Goal: Task Accomplishment & Management: Use online tool/utility

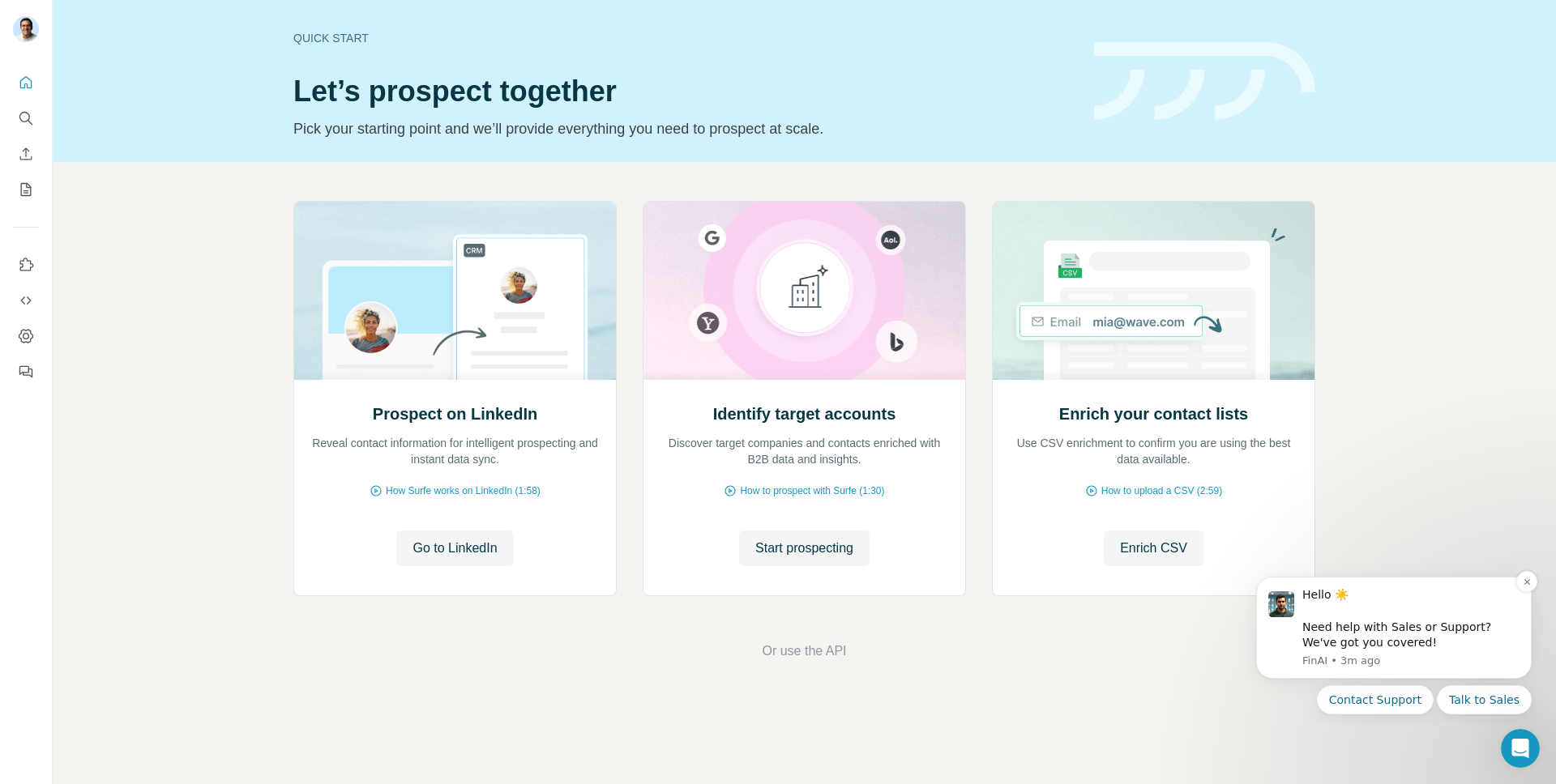
click at [1278, 605] on img "message notification from FinAI, 3m ago. Hello ☀️ ​ Need help with Sales or Sup…" at bounding box center [1281, 604] width 26 height 26
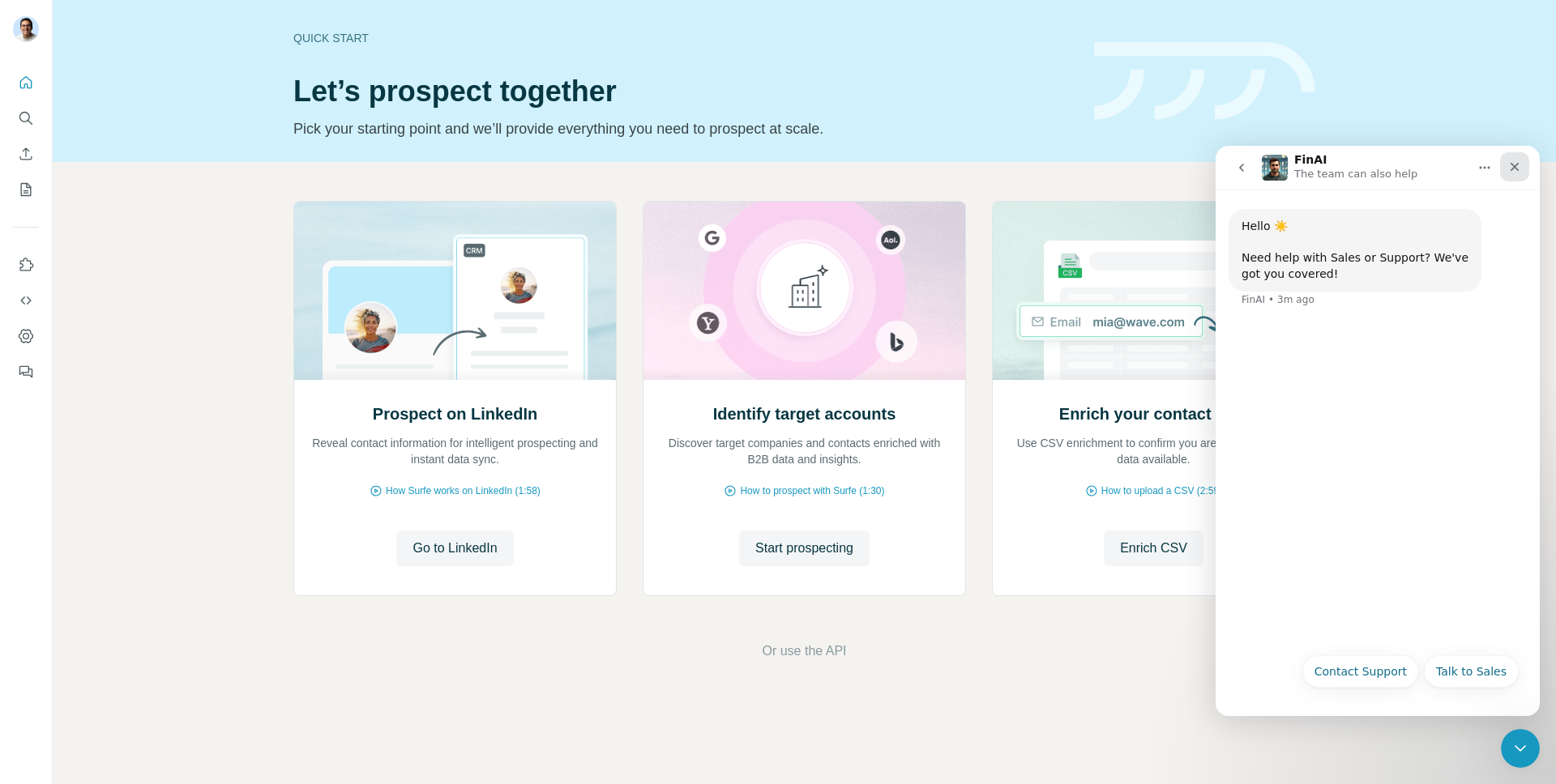
click at [1508, 157] on div "Close" at bounding box center [1515, 167] width 29 height 29
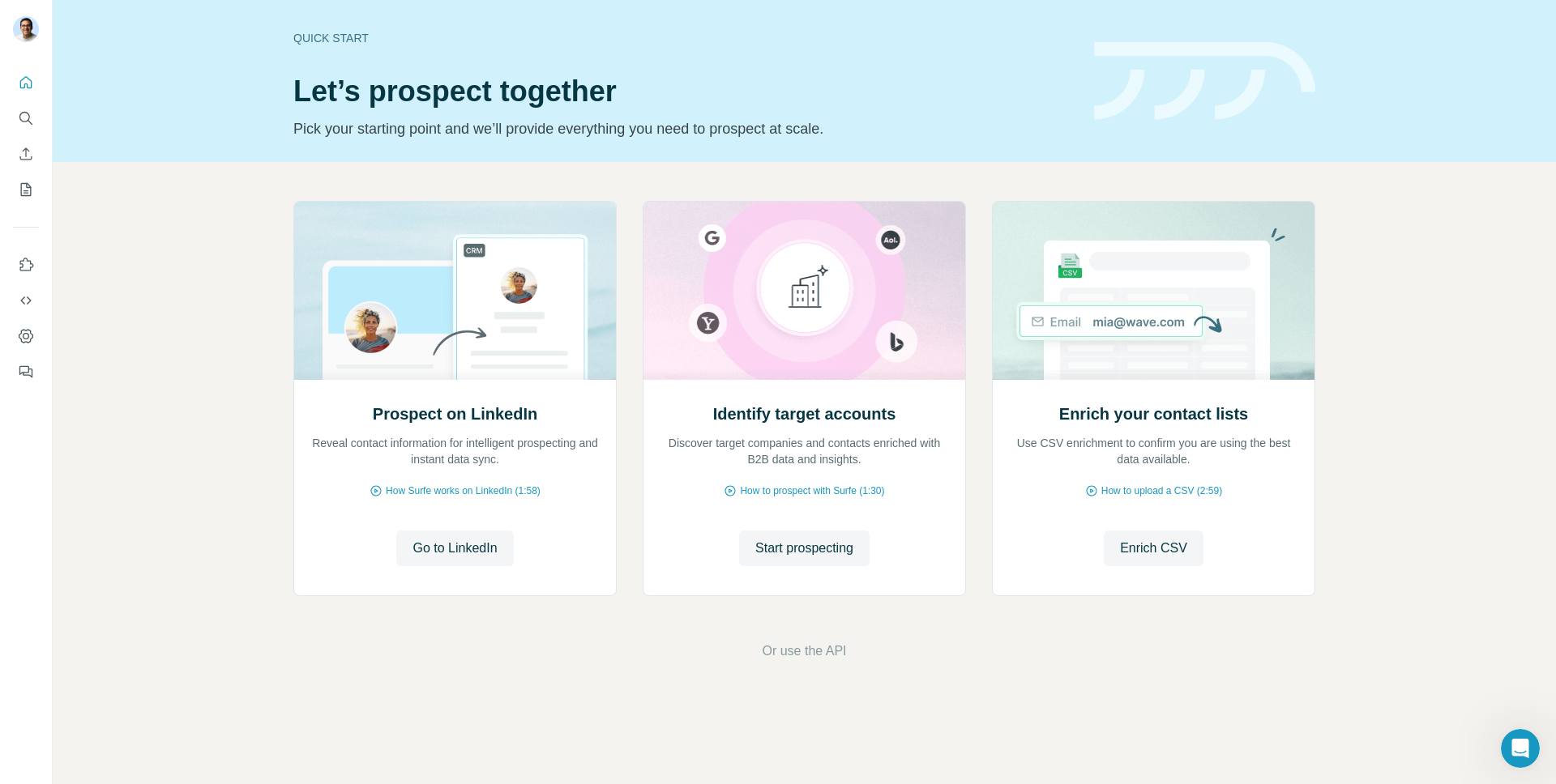
click at [39, 192] on div at bounding box center [26, 222] width 52 height 328
click at [33, 192] on icon "My lists" at bounding box center [25, 189] width 16 height 16
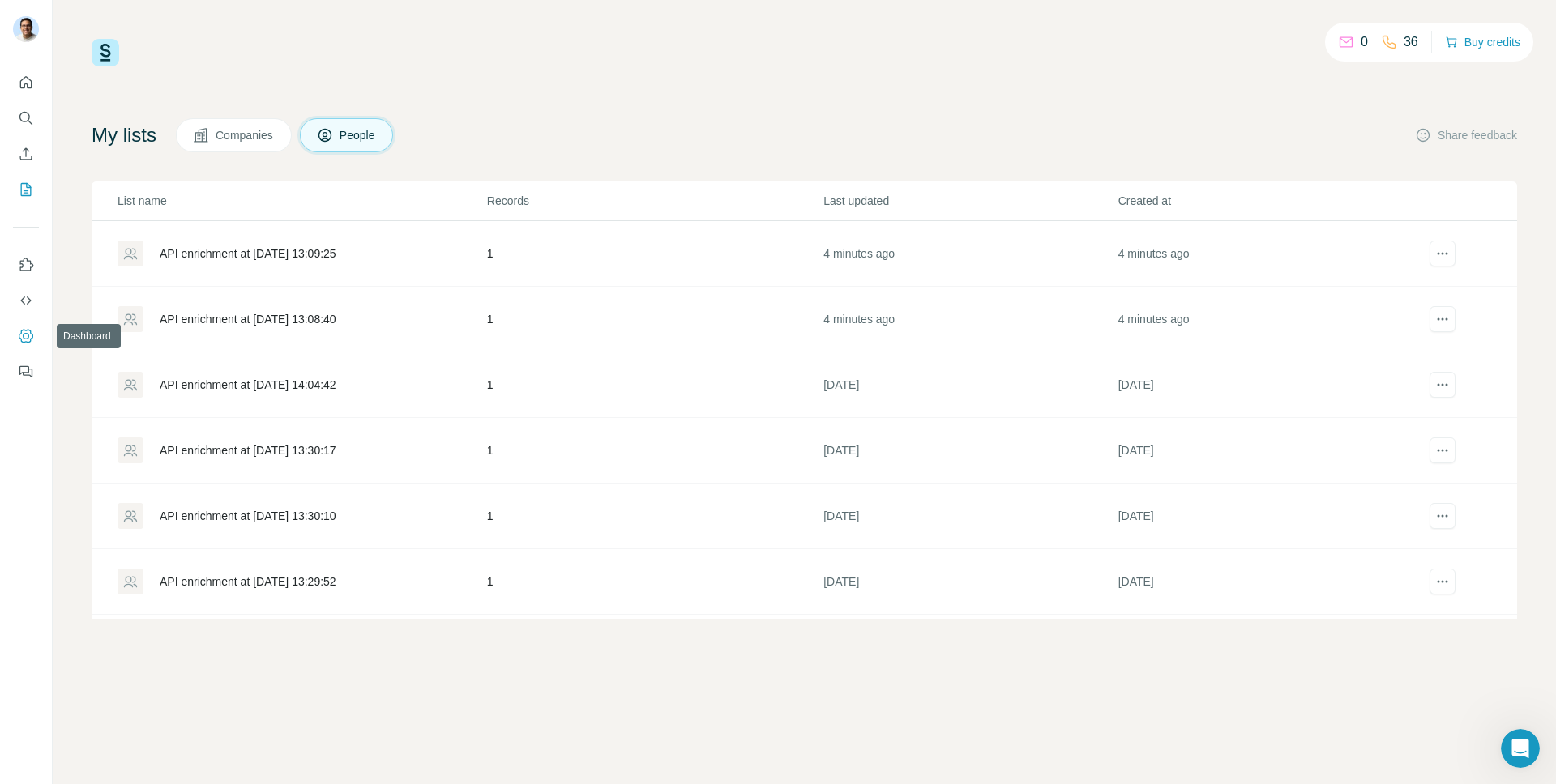
click at [34, 342] on icon "Dashboard" at bounding box center [25, 335] width 16 height 16
click at [240, 252] on div "API enrichment at [DATE] 13:09:25" at bounding box center [247, 253] width 177 height 16
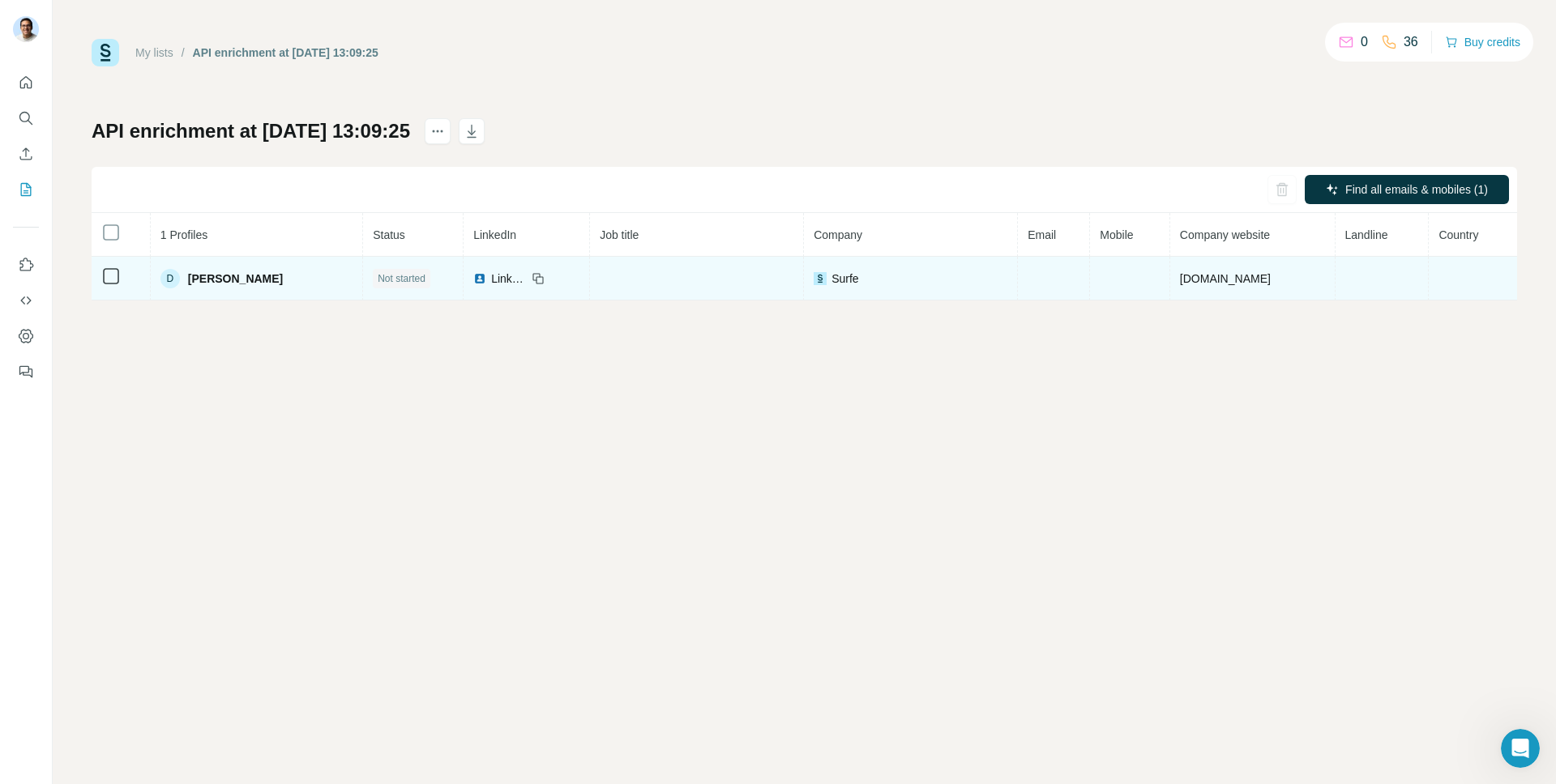
click at [218, 280] on span "[PERSON_NAME]" at bounding box center [235, 278] width 95 height 16
click at [169, 281] on div "D" at bounding box center [169, 278] width 19 height 19
click at [492, 280] on span "LinkedIn" at bounding box center [509, 278] width 36 height 16
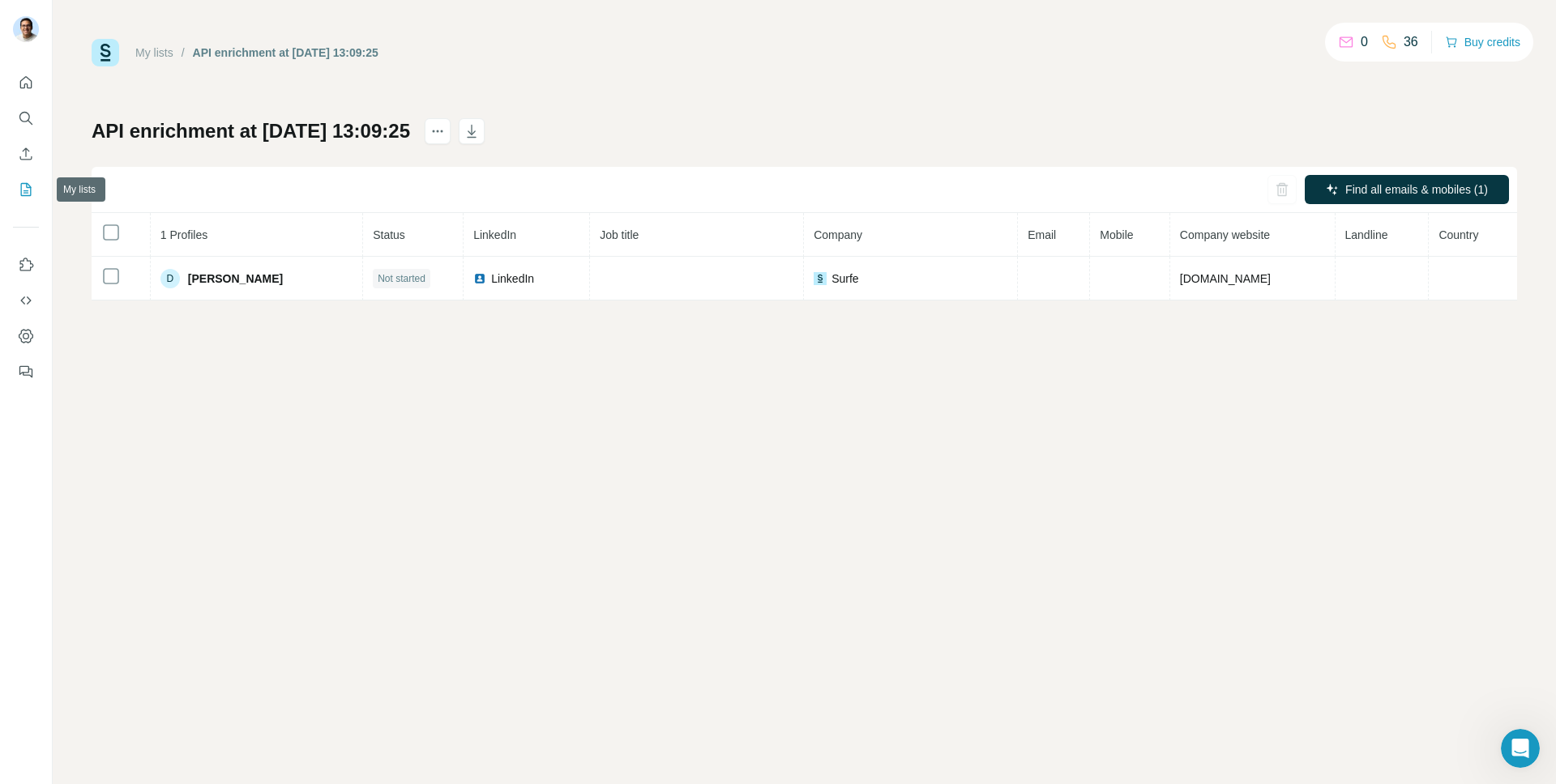
click at [26, 188] on icon "My lists" at bounding box center [25, 189] width 16 height 16
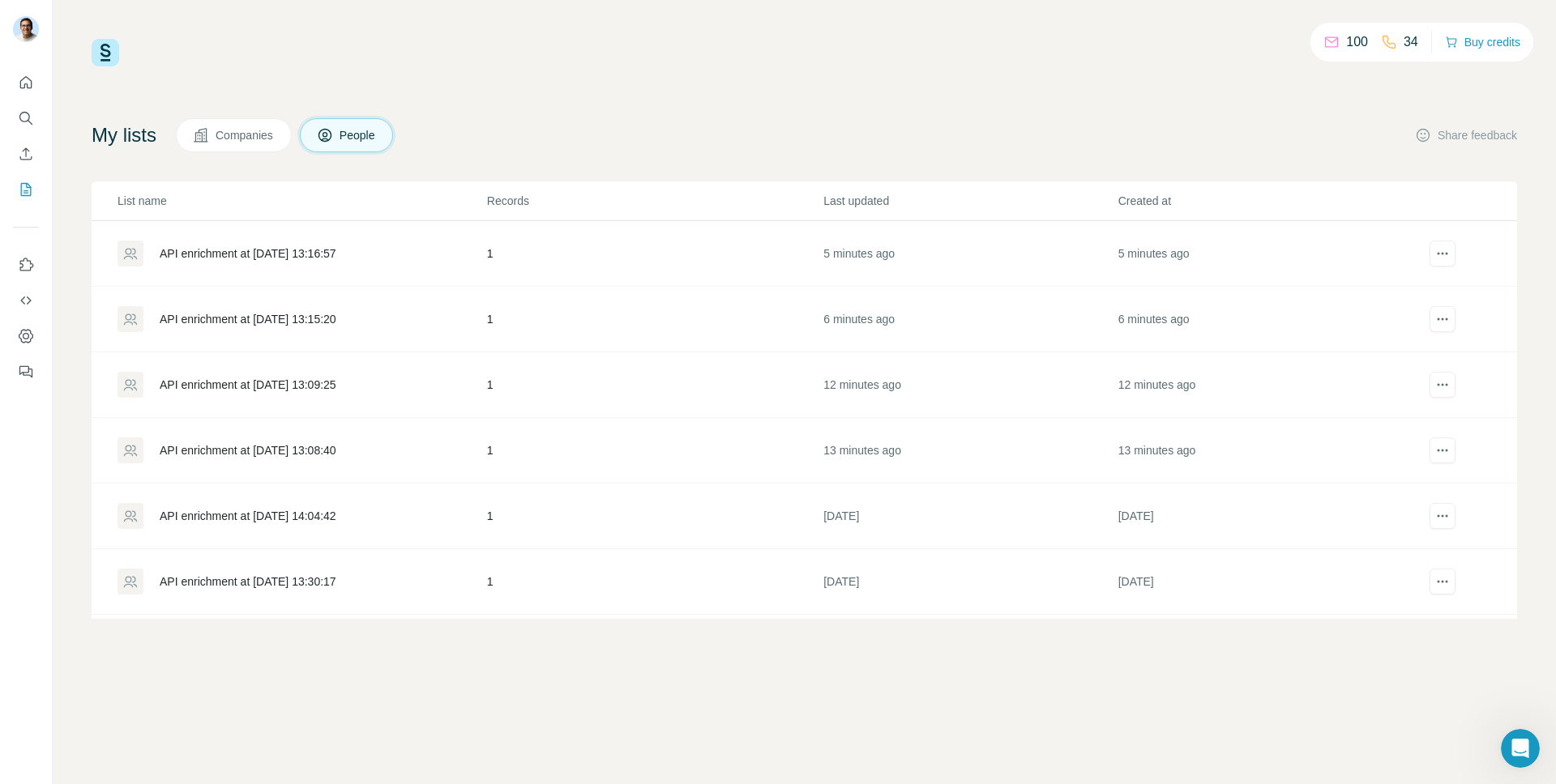
click at [252, 259] on div "API enrichment at [DATE] 13:16:57" at bounding box center [247, 253] width 177 height 16
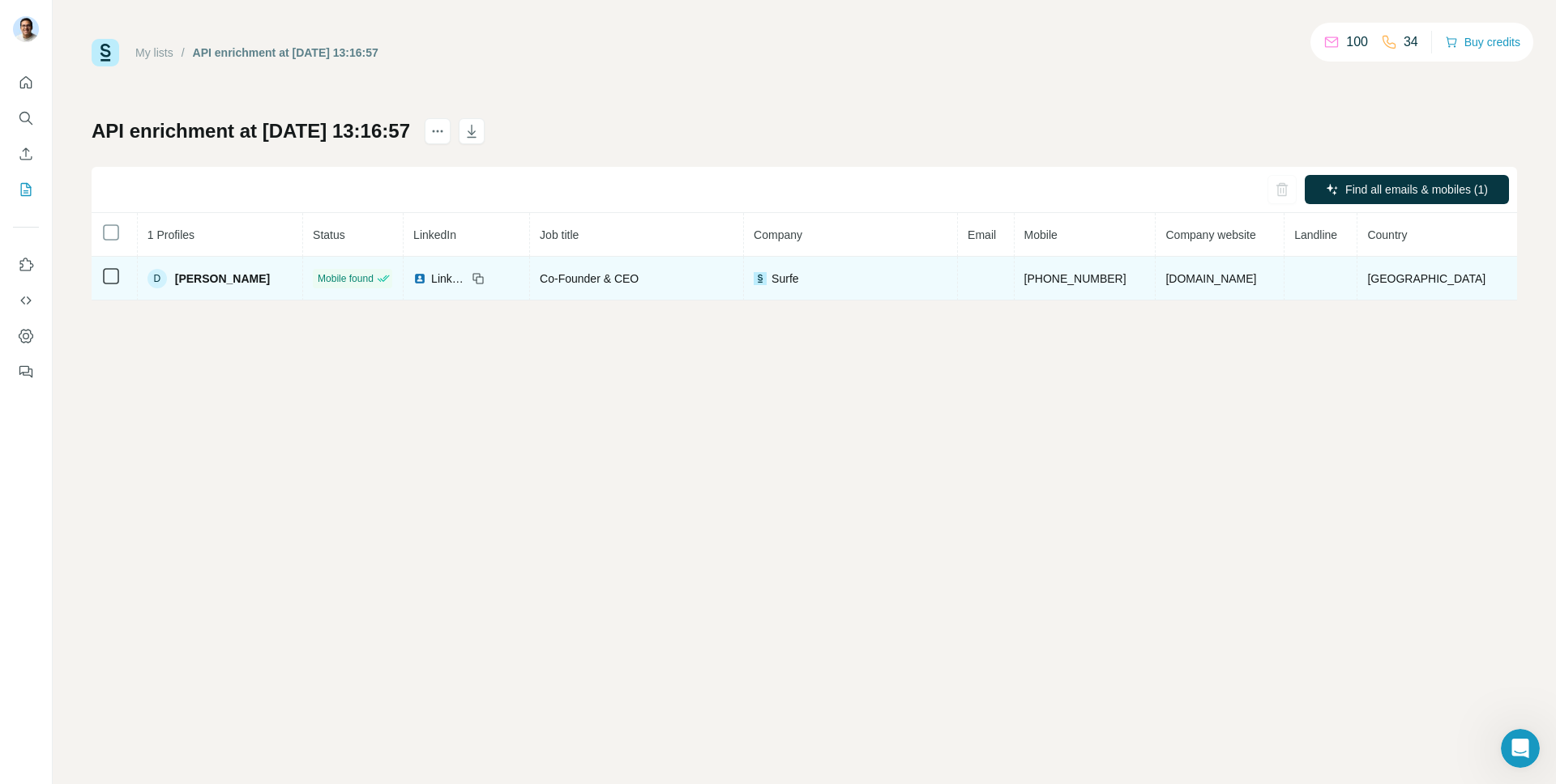
click at [1481, 293] on td "[GEOGRAPHIC_DATA]" at bounding box center [1438, 278] width 159 height 44
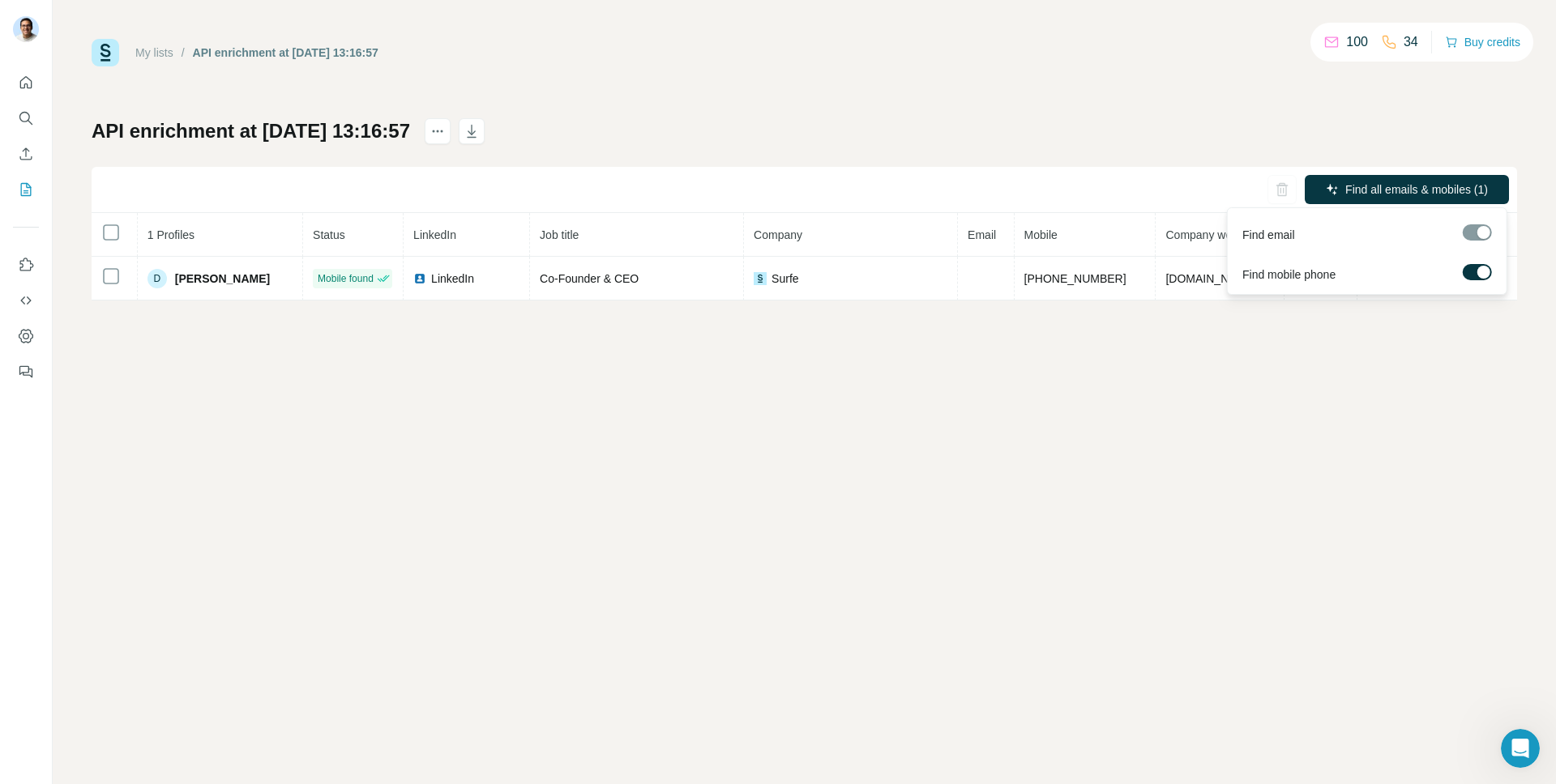
click at [1471, 229] on div at bounding box center [1477, 232] width 29 height 16
click at [42, 196] on div at bounding box center [26, 222] width 52 height 328
click at [35, 190] on button "My lists" at bounding box center [25, 190] width 26 height 29
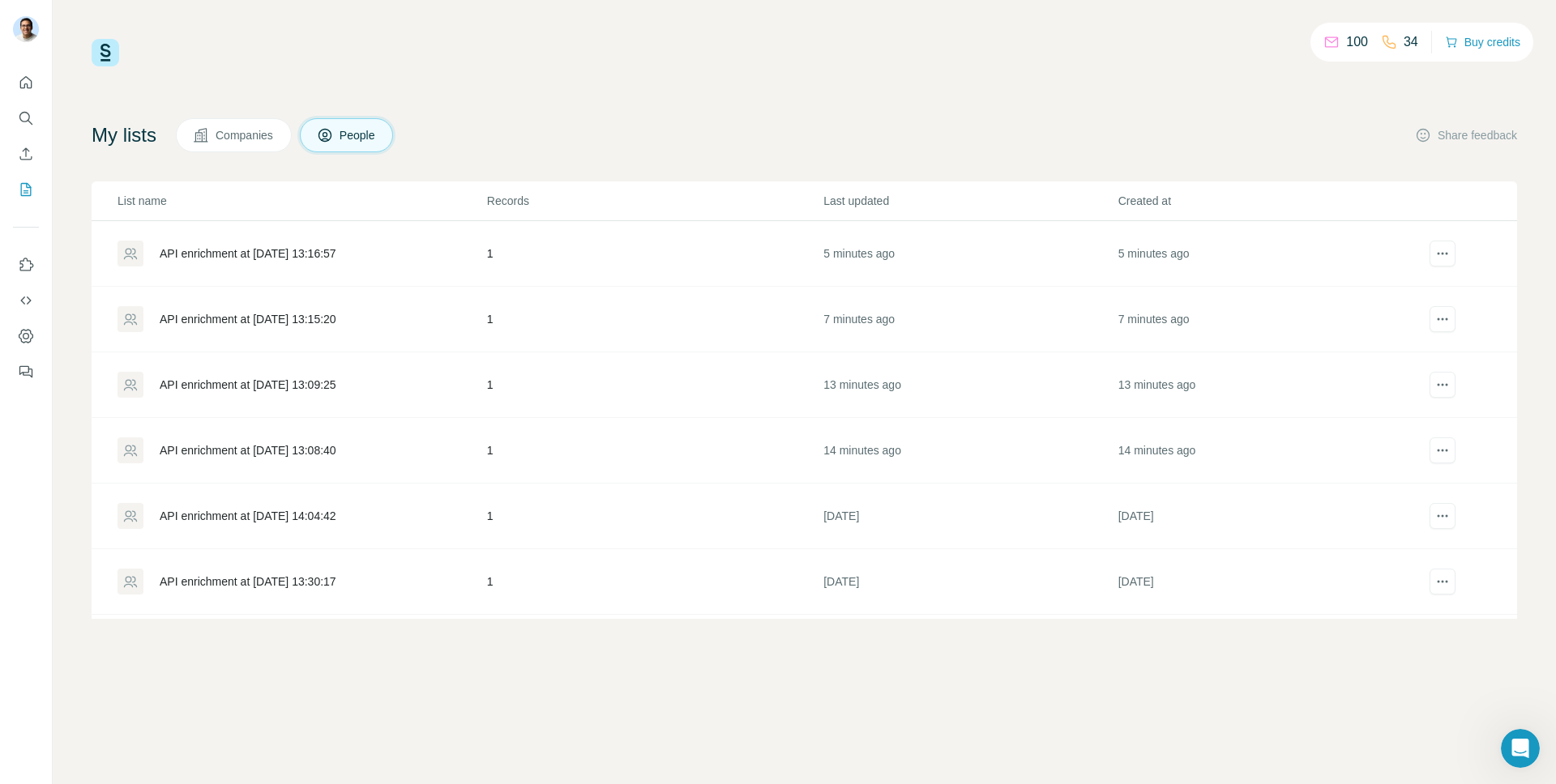
click at [278, 319] on div "API enrichment at [DATE] 13:15:20" at bounding box center [247, 319] width 177 height 16
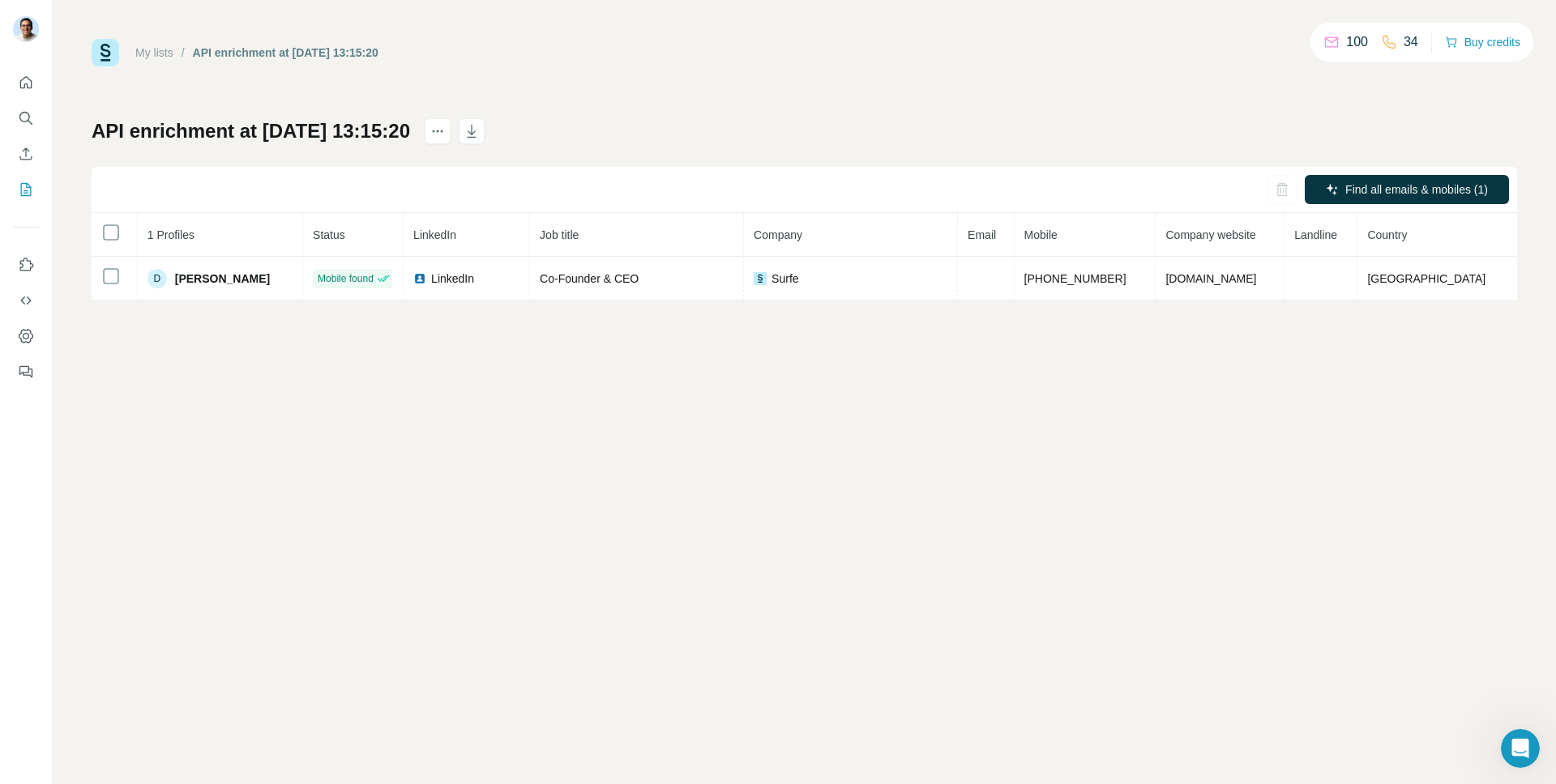
click at [36, 194] on button "My lists" at bounding box center [25, 190] width 26 height 29
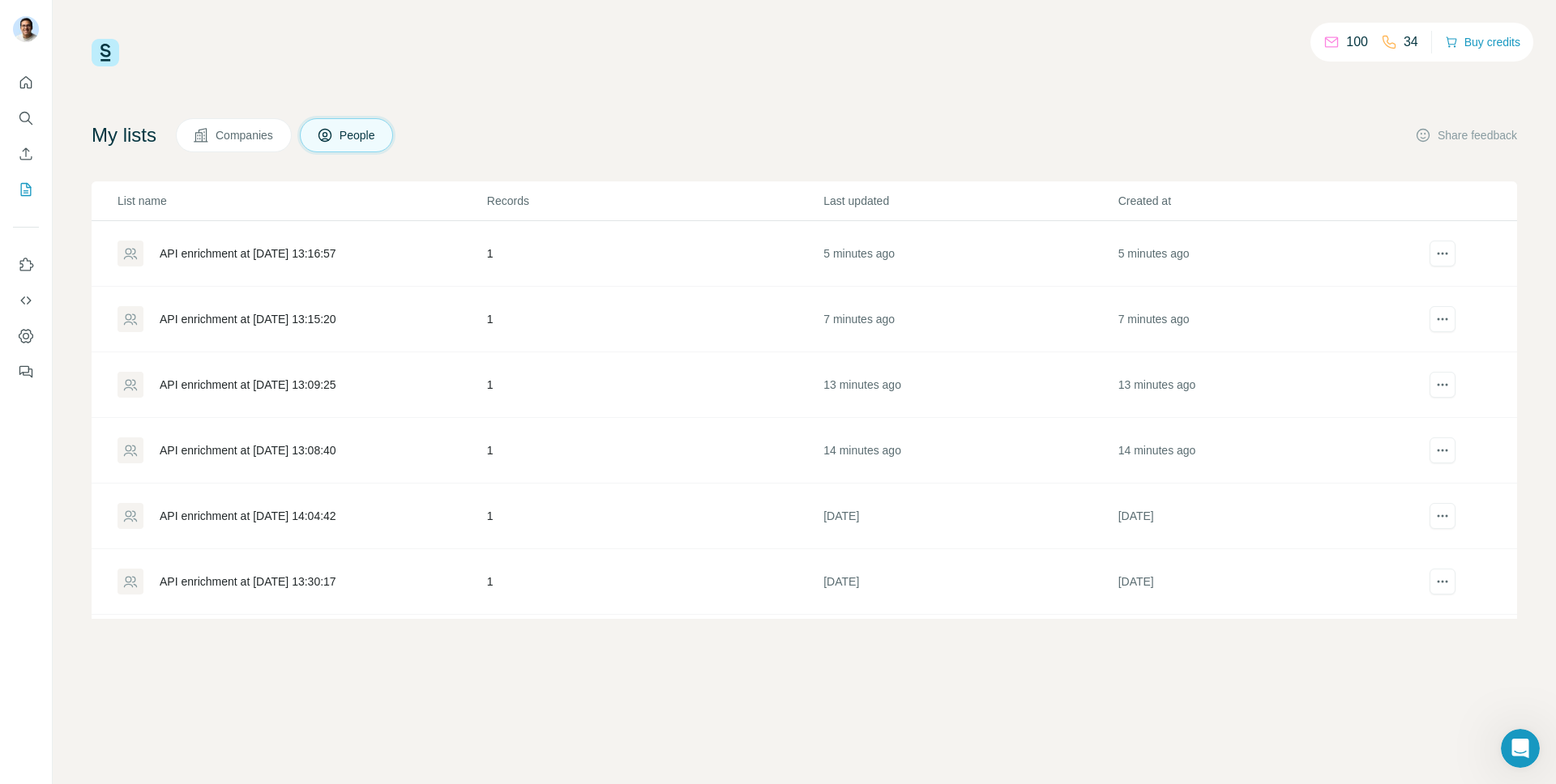
click at [250, 374] on div "API enrichment at [DATE] 13:09:25" at bounding box center [301, 385] width 368 height 26
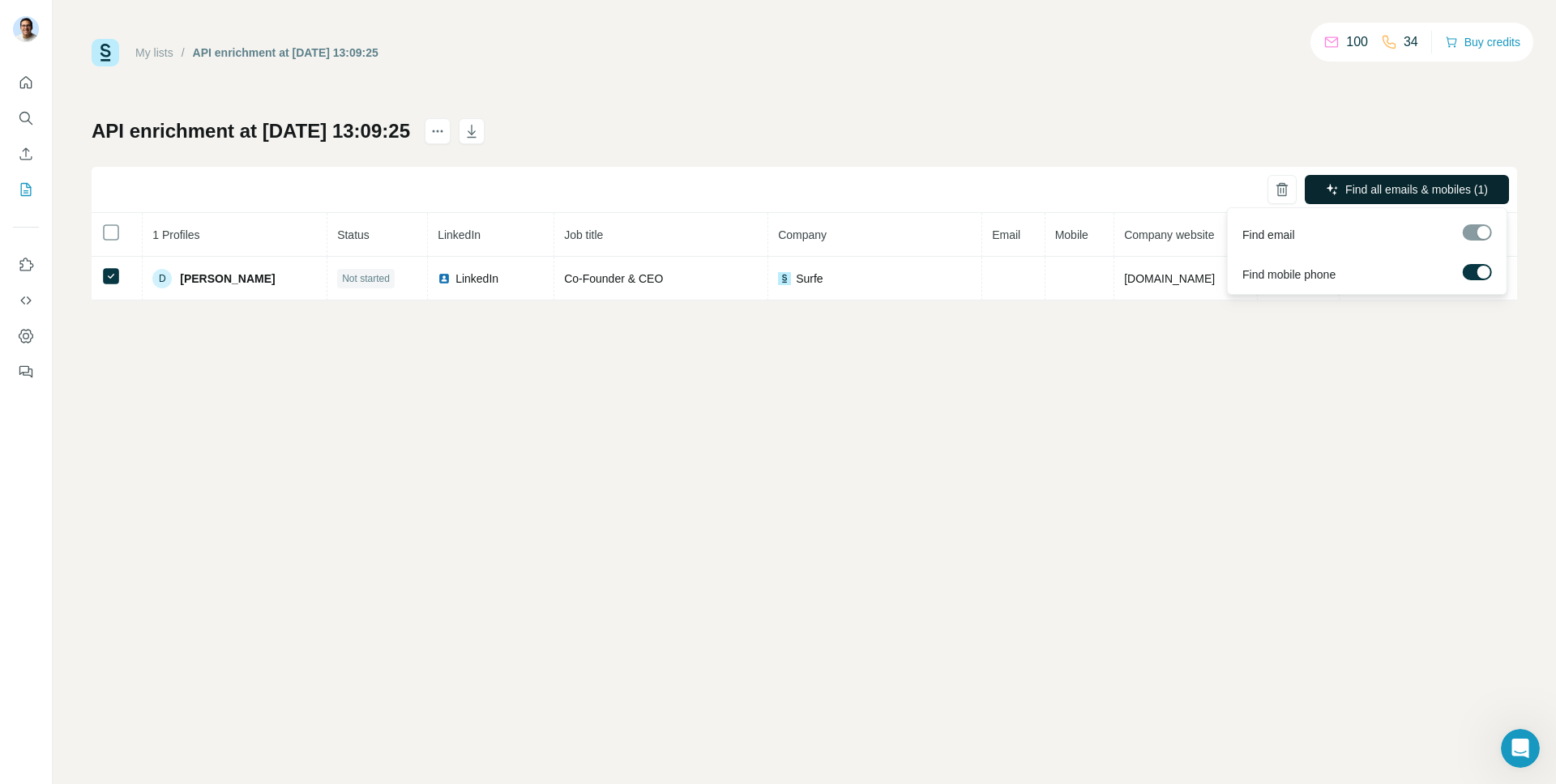
click at [1376, 195] on span "Find all emails & mobiles (1)" at bounding box center [1417, 189] width 143 height 16
